Goal: Information Seeking & Learning: Learn about a topic

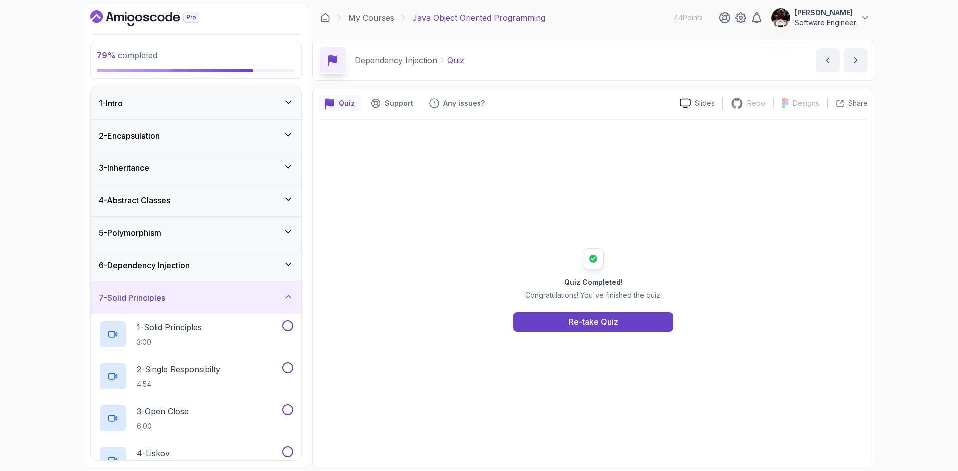
click at [131, 298] on h3 "7 - Solid Principles" at bounding box center [132, 298] width 66 height 12
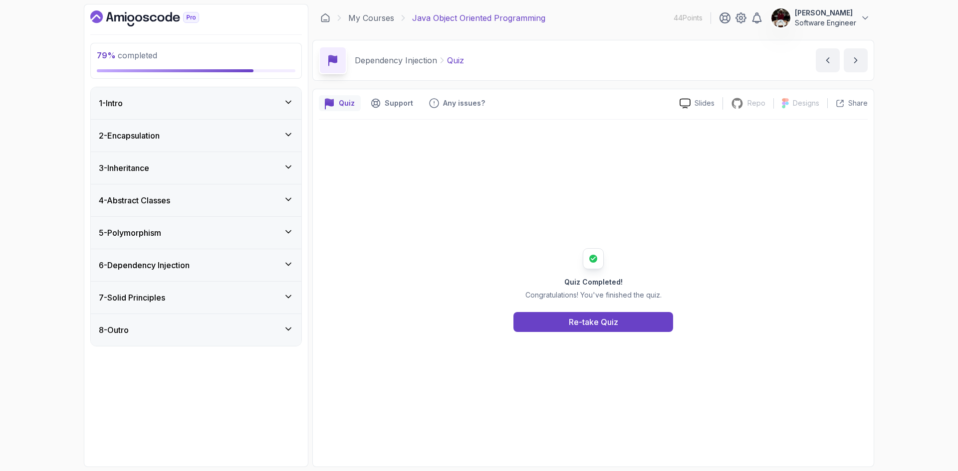
click at [131, 298] on h3 "7 - Solid Principles" at bounding box center [132, 298] width 66 height 12
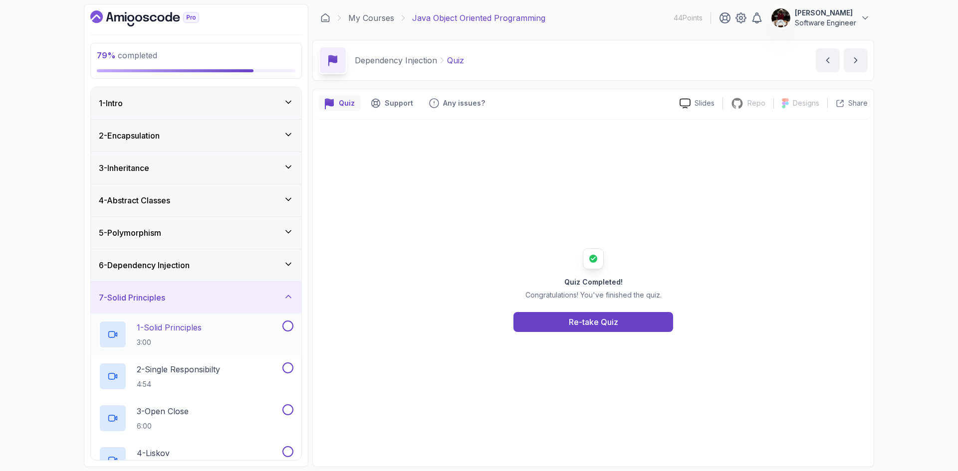
click at [219, 338] on div "1 - Solid Principles 3:00" at bounding box center [190, 335] width 182 height 28
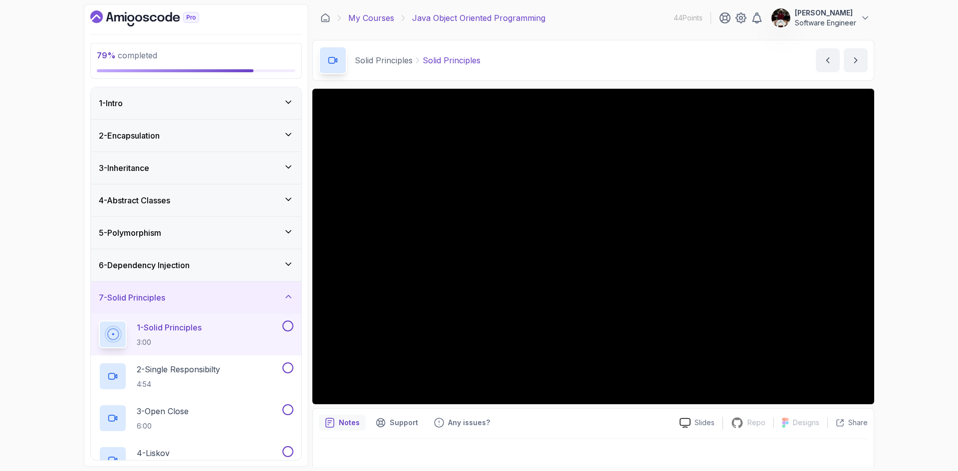
click at [367, 15] on link "My Courses" at bounding box center [371, 18] width 46 height 12
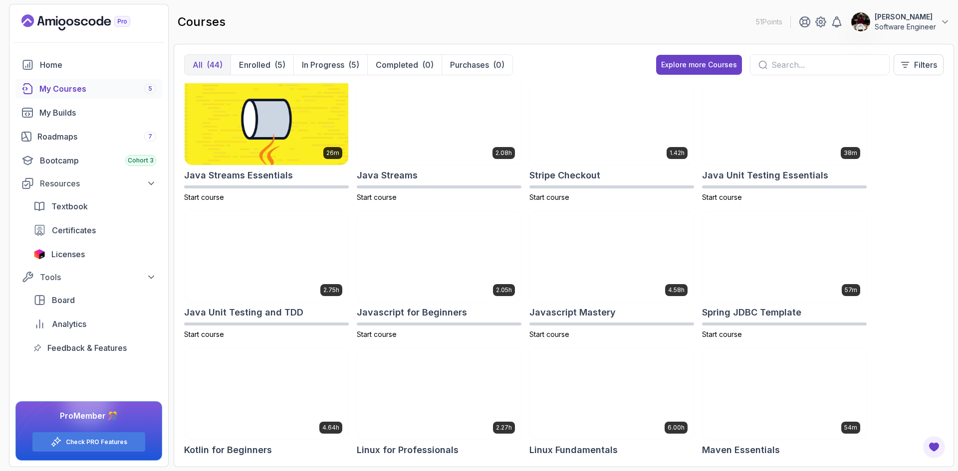
scroll to position [633, 0]
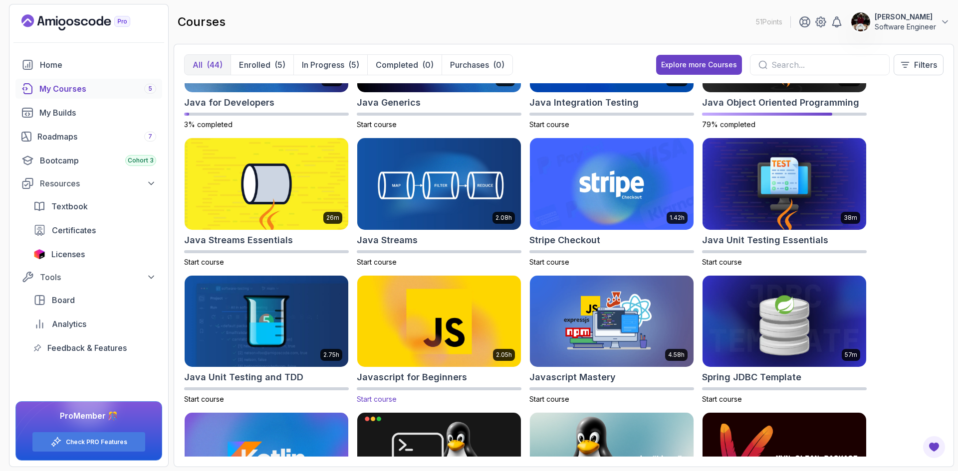
click at [435, 337] on img at bounding box center [439, 321] width 172 height 96
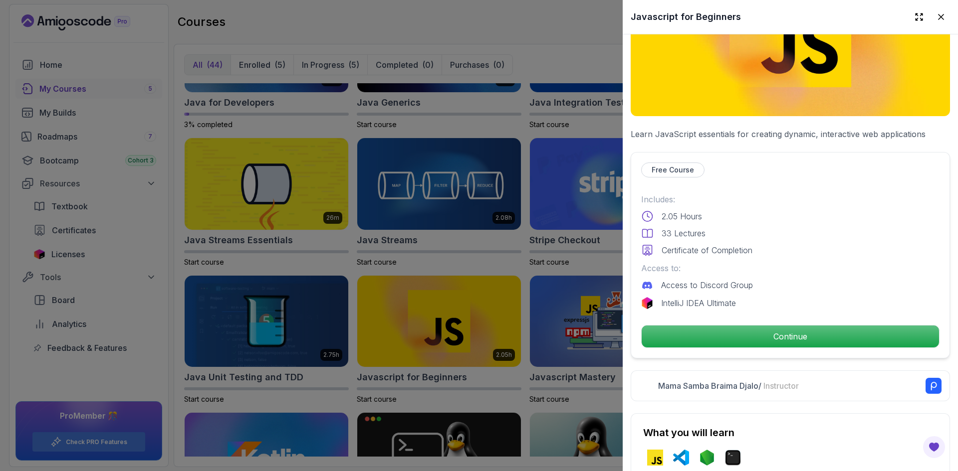
scroll to position [106, 0]
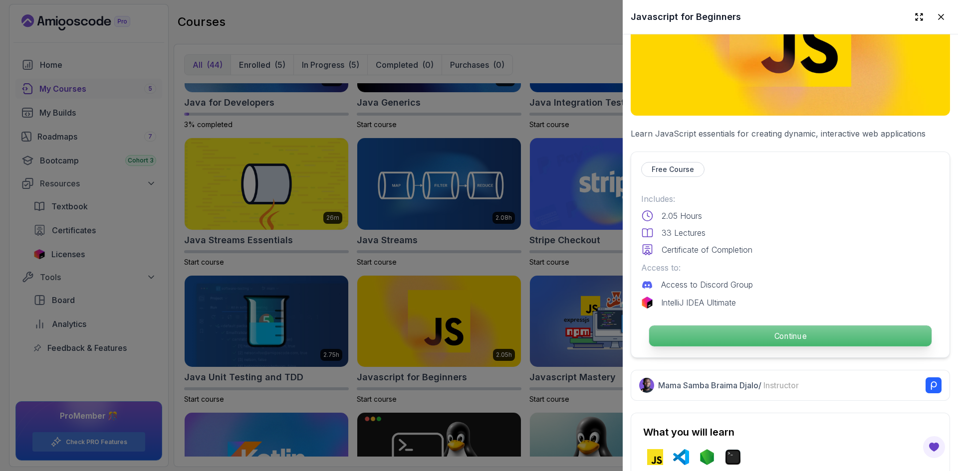
click at [733, 334] on p "Continue" at bounding box center [790, 336] width 282 height 21
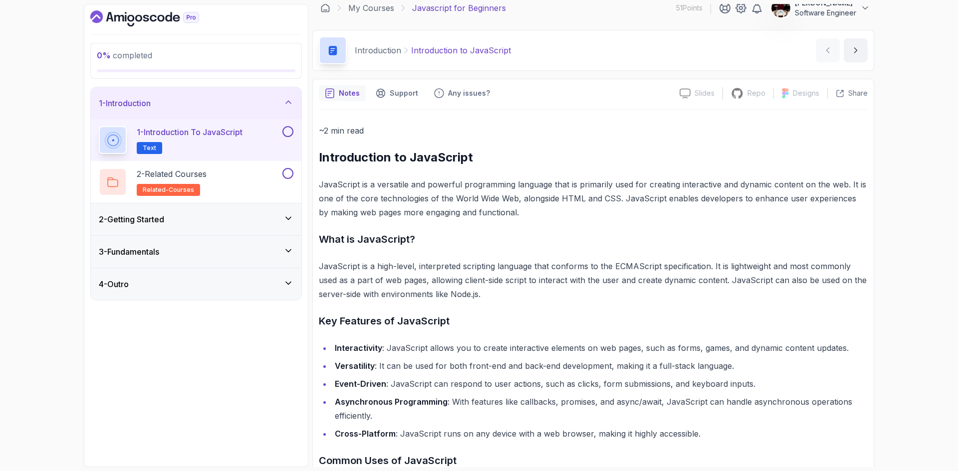
scroll to position [9, 0]
click at [287, 214] on icon at bounding box center [288, 218] width 10 height 10
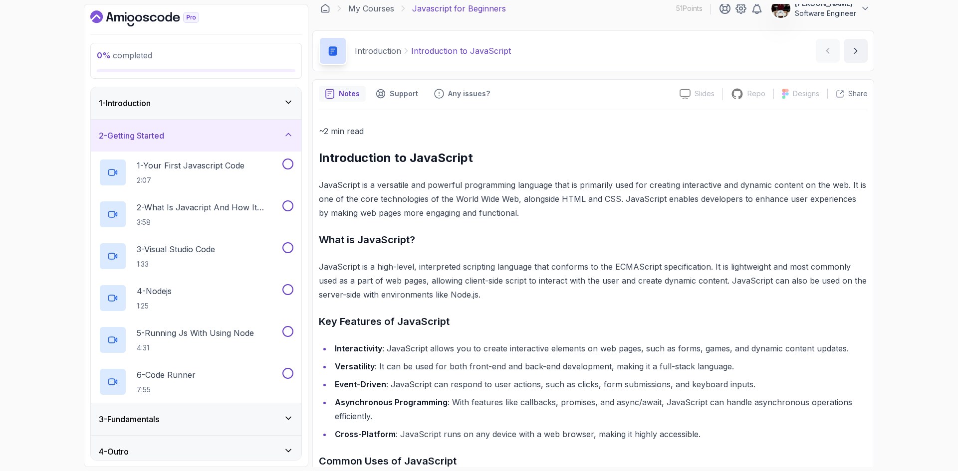
click at [222, 136] on div "2 - Getting Started" at bounding box center [196, 136] width 194 height 12
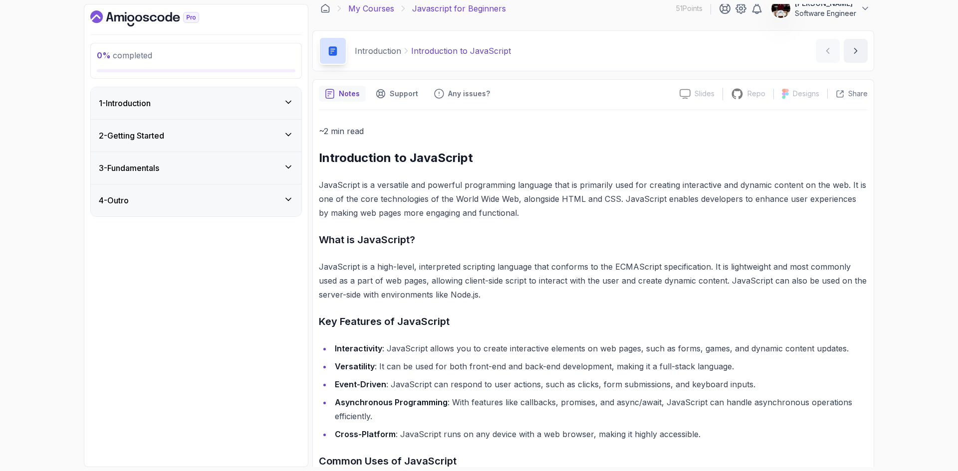
click at [370, 6] on link "My Courses" at bounding box center [371, 8] width 46 height 12
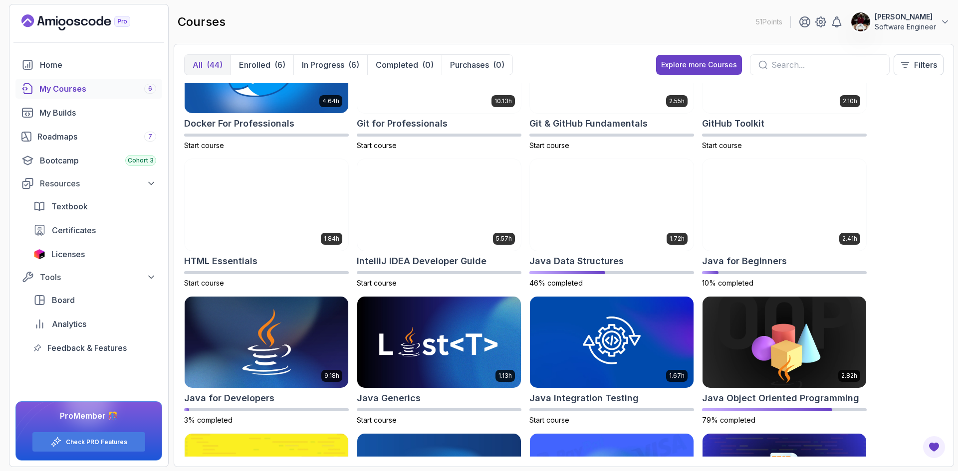
scroll to position [338, 0]
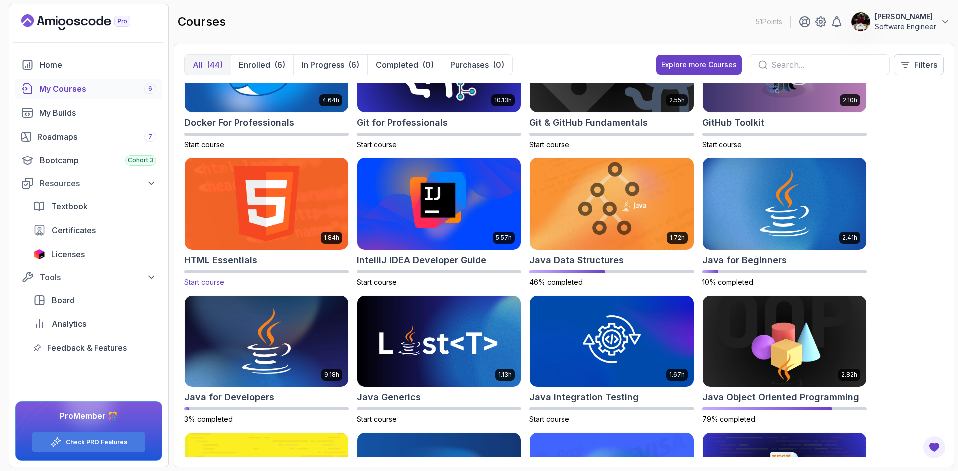
click at [236, 221] on img at bounding box center [267, 204] width 172 height 96
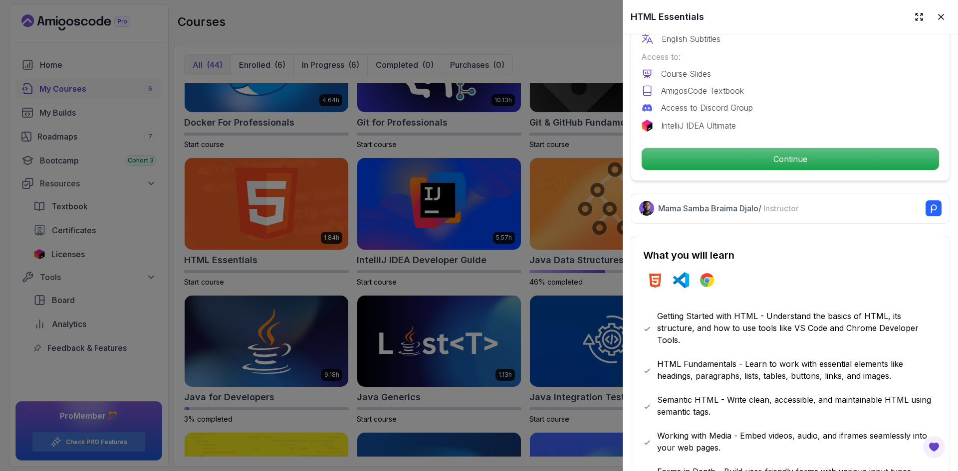
scroll to position [335, 0]
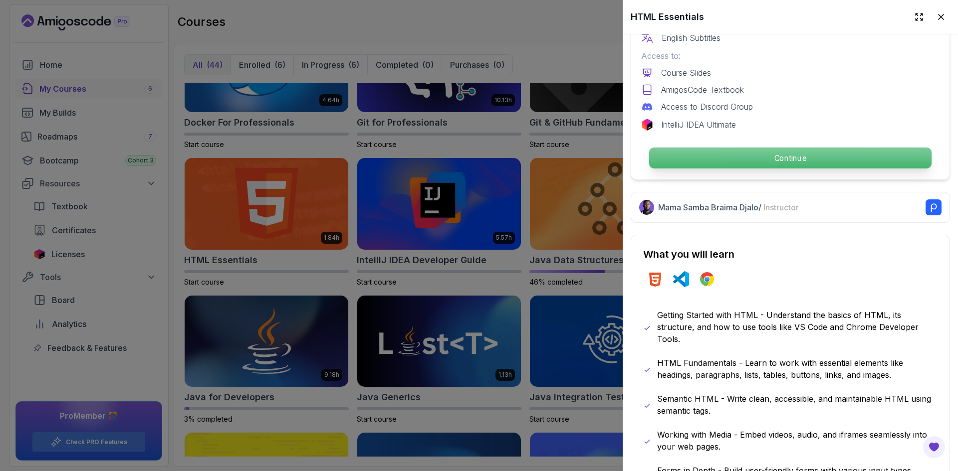
click at [692, 152] on p "Continue" at bounding box center [790, 158] width 282 height 21
click at [758, 161] on p "Continue" at bounding box center [790, 158] width 282 height 21
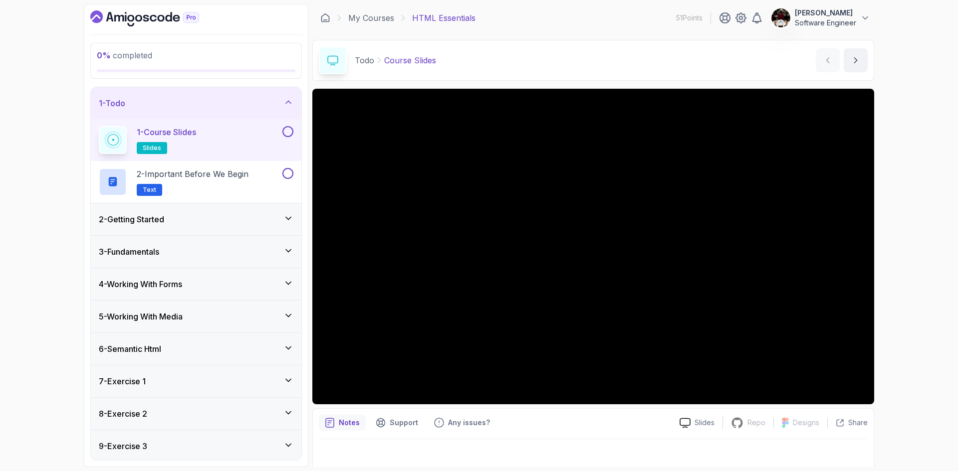
scroll to position [6, 0]
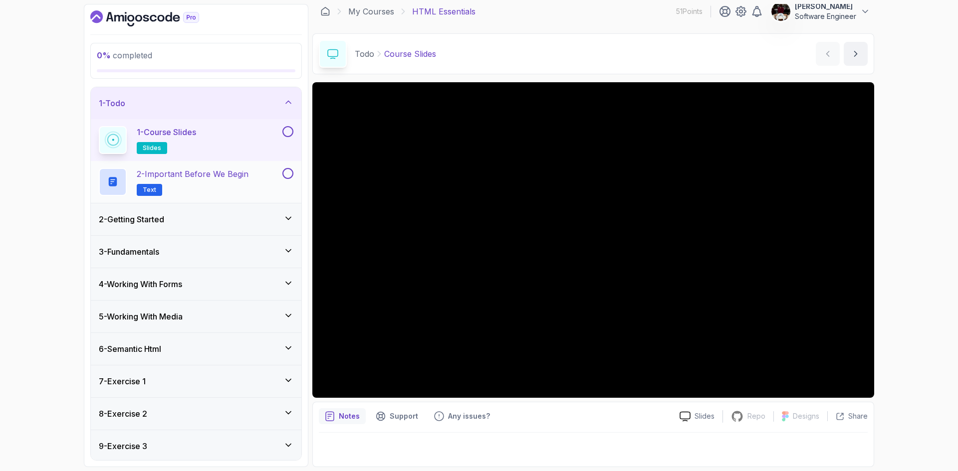
click at [214, 176] on p "2 - Important Before We Begin" at bounding box center [193, 174] width 112 height 12
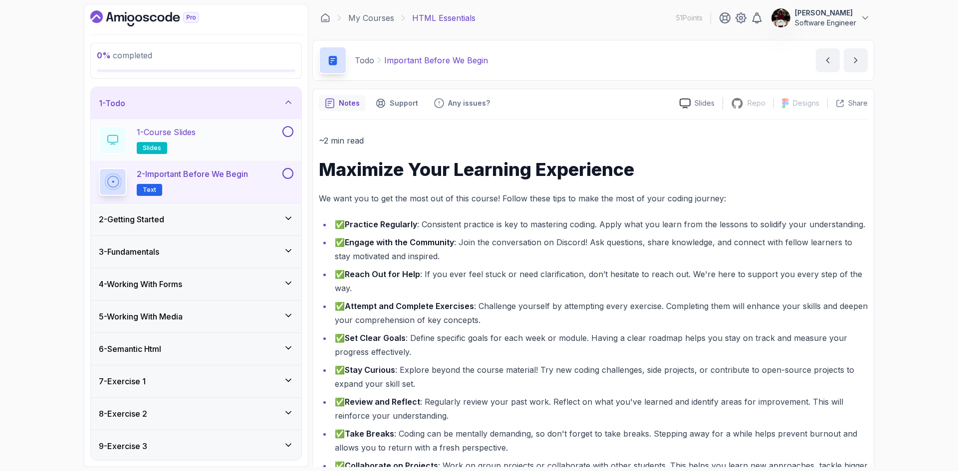
click at [291, 136] on button at bounding box center [287, 131] width 11 height 11
click at [288, 171] on button at bounding box center [287, 173] width 11 height 11
click at [206, 193] on h2 "2 - Important Before We Begin Text" at bounding box center [192, 182] width 111 height 28
click at [206, 227] on div "2 - Getting Started" at bounding box center [196, 219] width 210 height 32
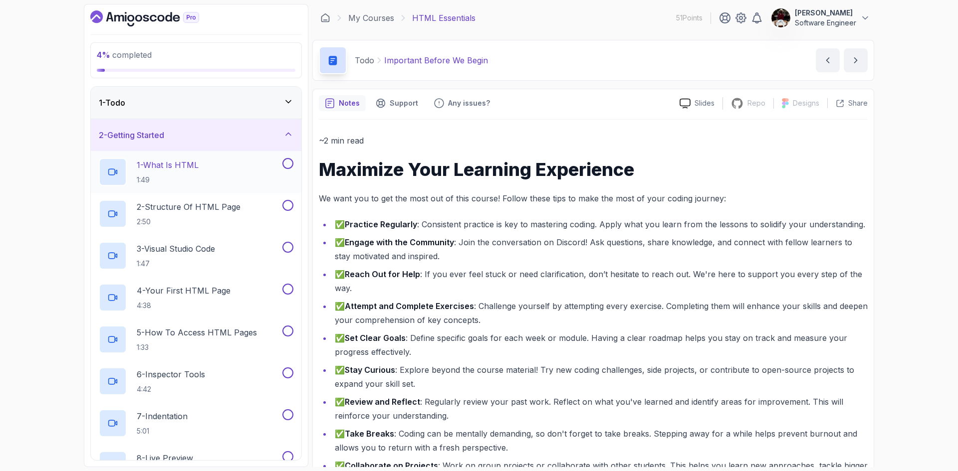
click at [241, 169] on div "1 - What Is HTML 1:49" at bounding box center [190, 172] width 182 height 28
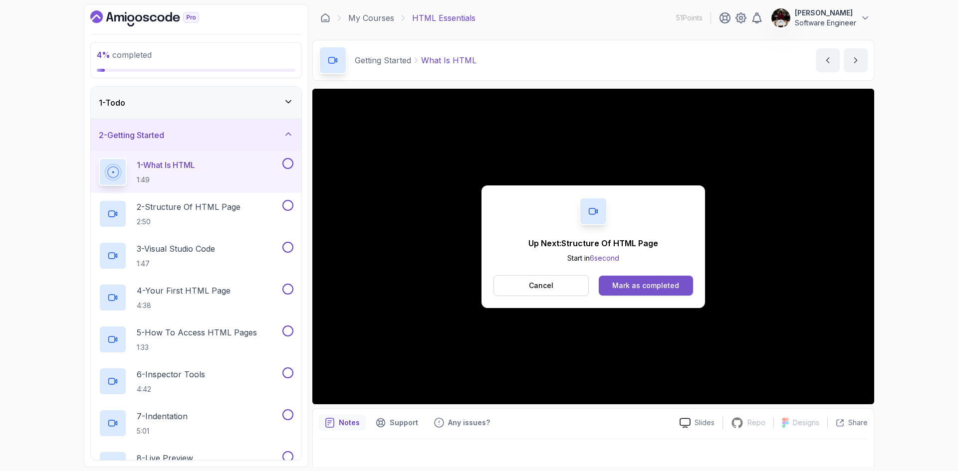
click at [611, 288] on button "Mark as completed" at bounding box center [645, 286] width 94 height 20
